Goal: Find specific page/section: Find specific page/section

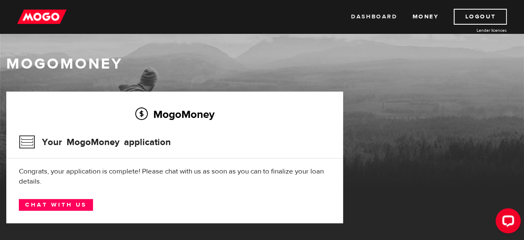
click at [390, 15] on link "Dashboard" at bounding box center [374, 17] width 46 height 16
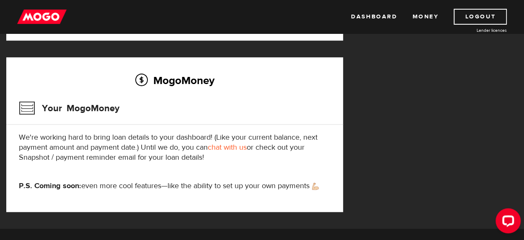
scroll to position [134, 0]
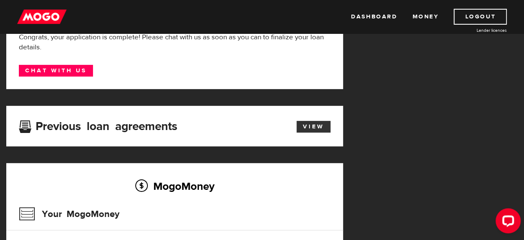
click at [318, 124] on link "View" at bounding box center [314, 127] width 34 height 12
